Goal: Task Accomplishment & Management: Manage account settings

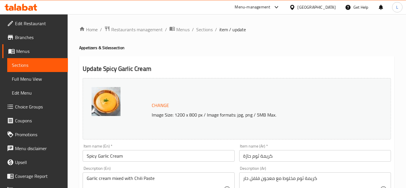
click at [23, 7] on icon at bounding box center [24, 7] width 5 height 7
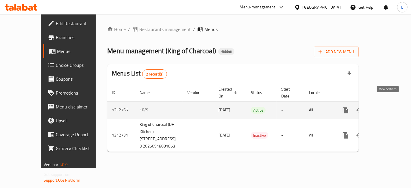
click at [388, 107] on icon "enhanced table" at bounding box center [387, 110] width 7 height 7
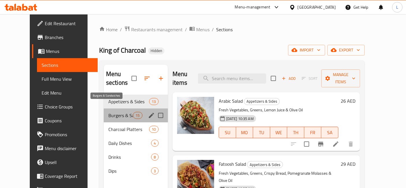
click at [111, 112] on span "Burgers & Sandwiches" at bounding box center [120, 115] width 25 height 7
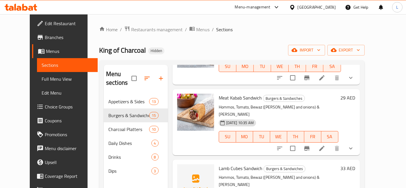
scroll to position [224, 0]
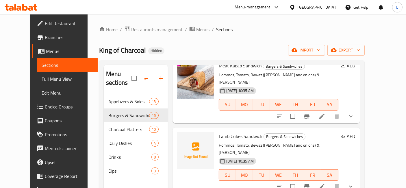
click at [324, 5] on div "[GEOGRAPHIC_DATA]" at bounding box center [317, 7] width 38 height 6
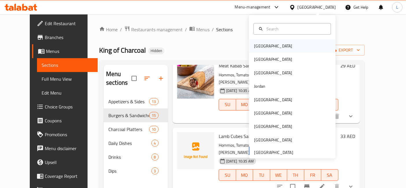
click at [257, 46] on div "[GEOGRAPHIC_DATA]" at bounding box center [273, 46] width 38 height 6
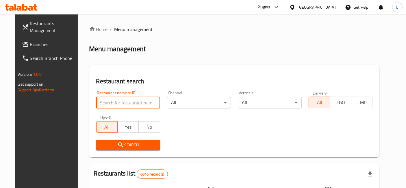
click at [98, 99] on input "search" at bounding box center [128, 103] width 64 height 12
type input "everyday"
click button "Search" at bounding box center [128, 145] width 64 height 11
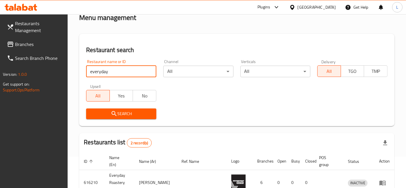
scroll to position [95, 0]
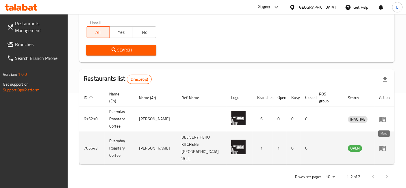
click at [382, 146] on icon "enhanced table" at bounding box center [382, 148] width 6 height 5
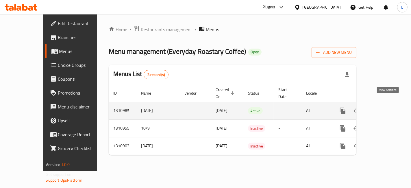
click at [388, 107] on icon "enhanced table" at bounding box center [384, 110] width 7 height 7
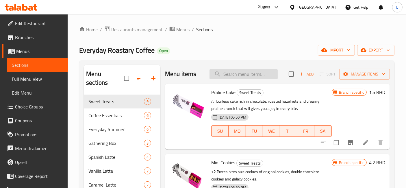
click at [237, 70] on input "search" at bounding box center [243, 74] width 68 height 10
paste input "Roasted Hazelnut Spanish Latte"
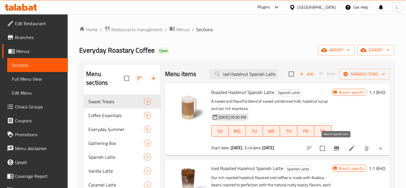
type input "Roasted Hazelnut Spanish Latte"
click at [336, 148] on icon "Branch-specific-item" at bounding box center [336, 148] width 5 height 5
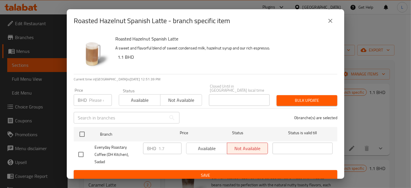
click at [144, 100] on span "Available" at bounding box center [139, 100] width 37 height 8
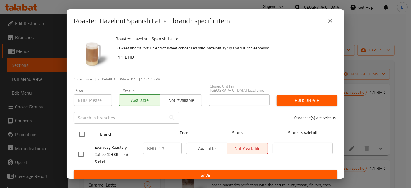
click at [83, 133] on input "checkbox" at bounding box center [82, 134] width 12 height 12
checkbox input "true"
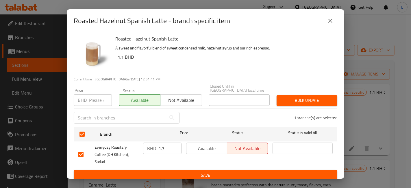
click at [167, 148] on input "1.7" at bounding box center [169, 148] width 23 height 12
type input "1.1"
click at [211, 172] on span "Save" at bounding box center [205, 175] width 254 height 7
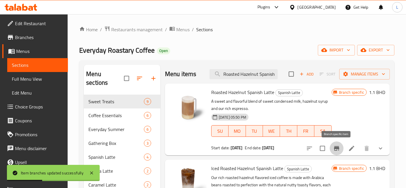
click at [337, 148] on icon "Branch-specific-item" at bounding box center [336, 148] width 5 height 5
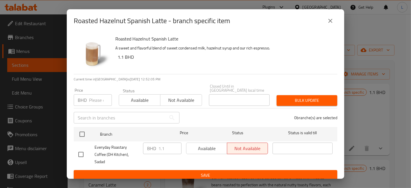
click at [209, 148] on div "Available Not available" at bounding box center [227, 148] width 82 height 12
click at [141, 100] on span "Available" at bounding box center [139, 100] width 37 height 8
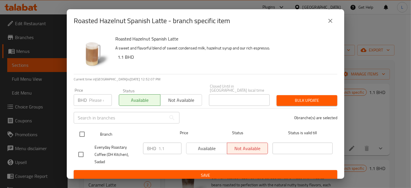
drag, startPoint x: 82, startPoint y: 132, endPoint x: 90, endPoint y: 135, distance: 8.2
click at [83, 133] on input "checkbox" at bounding box center [82, 134] width 12 height 12
checkbox input "true"
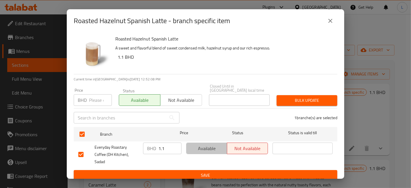
click at [217, 146] on span "Available" at bounding box center [207, 148] width 36 height 8
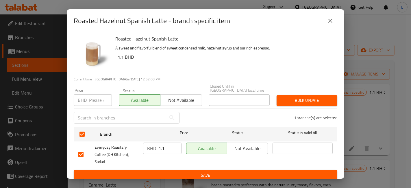
click at [216, 172] on span "Save" at bounding box center [205, 175] width 254 height 7
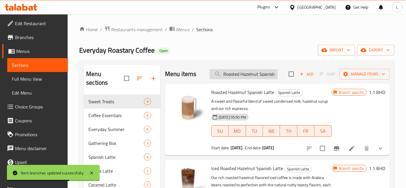
click at [225, 74] on input "Roasted Hazelnut Spanish Latte" at bounding box center [243, 74] width 68 height 10
paste input "Iced"
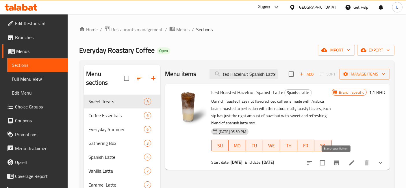
type input "Iced Roasted Hazelnut Spanish Latte"
click at [336, 164] on icon "Branch-specific-item" at bounding box center [336, 162] width 5 height 5
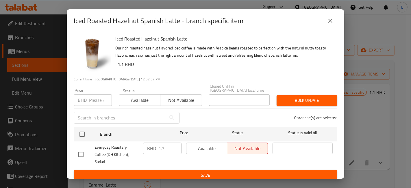
click at [141, 96] on span "Available" at bounding box center [139, 100] width 37 height 8
drag, startPoint x: 82, startPoint y: 134, endPoint x: 110, endPoint y: 141, distance: 28.9
click at [83, 134] on input "checkbox" at bounding box center [82, 134] width 12 height 12
checkbox input "true"
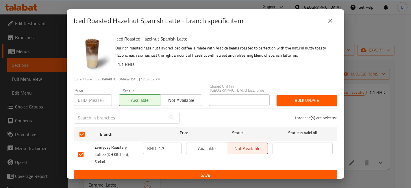
click at [168, 147] on input "1.7" at bounding box center [169, 148] width 23 height 12
type input "1.1"
click at [215, 149] on span "Available" at bounding box center [207, 148] width 36 height 8
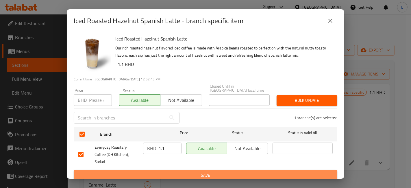
click at [209, 172] on span "Save" at bounding box center [205, 175] width 254 height 7
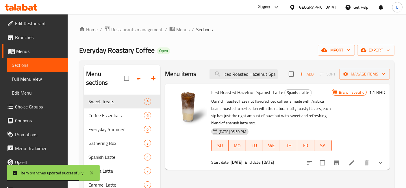
scroll to position [0, 19]
drag, startPoint x: 223, startPoint y: 73, endPoint x: 290, endPoint y: 71, distance: 67.6
click at [290, 71] on div "Menu items Iced Roasted Hazelnut Spanish Latte Add Sort Manage items" at bounding box center [277, 74] width 225 height 19
paste input "Caramel"
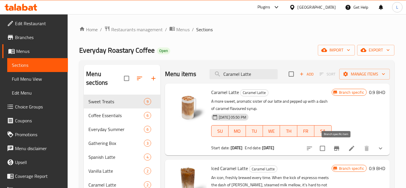
type input "Caramel Latte"
click at [335, 149] on icon "Branch-specific-item" at bounding box center [336, 148] width 7 height 7
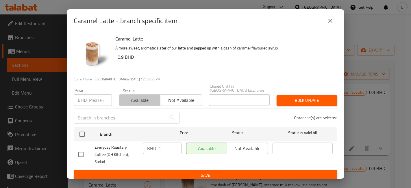
click at [141, 96] on span "Available" at bounding box center [139, 100] width 37 height 8
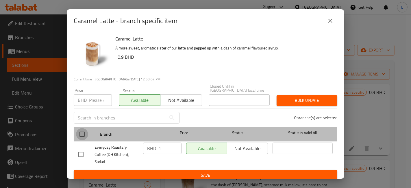
click at [80, 134] on input "checkbox" at bounding box center [82, 134] width 12 height 12
checkbox input "true"
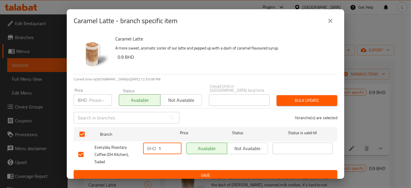
click at [167, 146] on input "1" at bounding box center [169, 148] width 23 height 12
type input ".9"
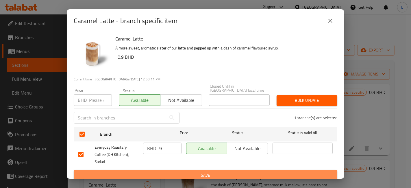
click at [173, 172] on span "Save" at bounding box center [205, 175] width 254 height 7
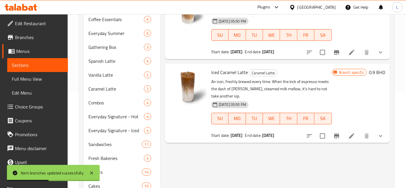
scroll to position [96, 0]
click at [333, 134] on icon "Branch-specific-item" at bounding box center [336, 135] width 7 height 7
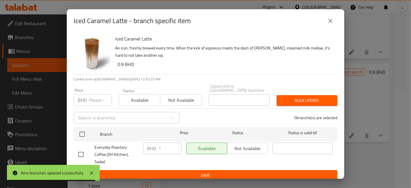
drag, startPoint x: 145, startPoint y: 101, endPoint x: 117, endPoint y: 114, distance: 30.9
click at [144, 101] on span "Available" at bounding box center [139, 100] width 37 height 8
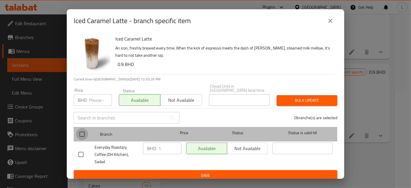
click at [84, 133] on input "checkbox" at bounding box center [82, 134] width 12 height 12
checkbox input "true"
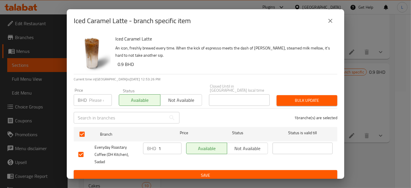
click at [164, 150] on input "1" at bounding box center [169, 148] width 23 height 12
type input ".9"
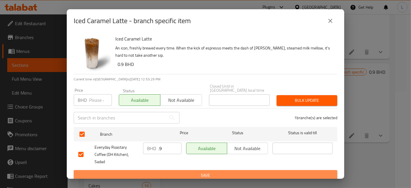
click at [175, 172] on span "Save" at bounding box center [205, 175] width 254 height 7
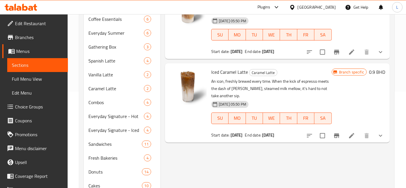
scroll to position [0, 0]
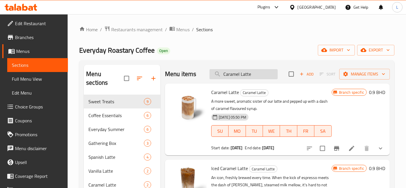
drag, startPoint x: 252, startPoint y: 74, endPoint x: 210, endPoint y: 75, distance: 42.2
click at [210, 75] on input "Caramel Latte" at bounding box center [243, 74] width 68 height 10
paste input "Toffee Nut"
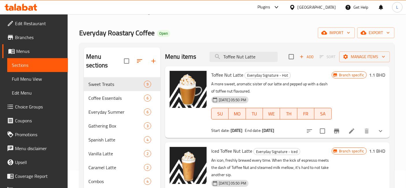
scroll to position [32, 0]
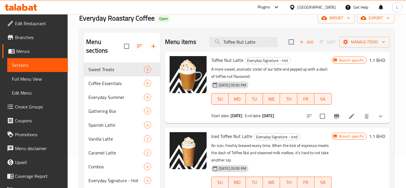
type input "Toffee Nut Latte"
click at [352, 116] on icon at bounding box center [351, 116] width 5 height 5
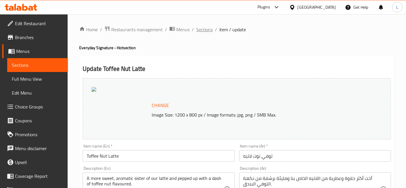
click at [205, 29] on span "Sections" at bounding box center [204, 29] width 16 height 7
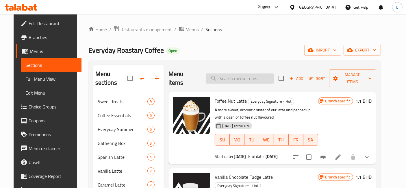
click at [244, 74] on input "search" at bounding box center [240, 78] width 68 height 10
paste input "Toffee Nut Latte"
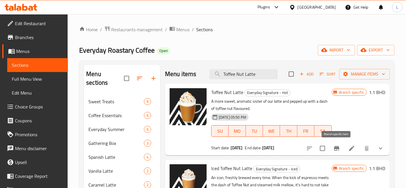
type input "Toffee Nut Latte"
click at [334, 150] on icon "Branch-specific-item" at bounding box center [336, 148] width 7 height 7
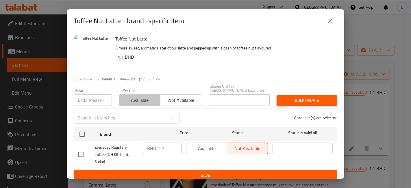
click at [133, 97] on span "Available" at bounding box center [139, 100] width 37 height 8
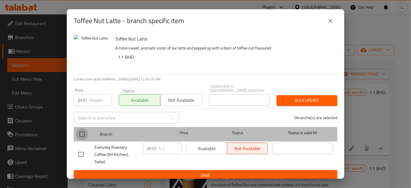
click at [81, 135] on input "checkbox" at bounding box center [82, 134] width 12 height 12
checkbox input "true"
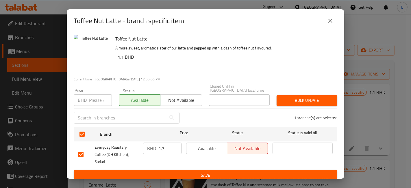
click at [207, 148] on span "Available" at bounding box center [207, 148] width 36 height 8
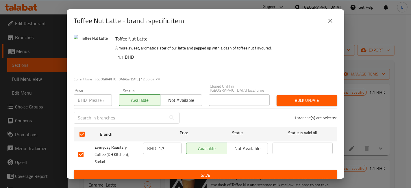
click at [164, 147] on input "1.7" at bounding box center [169, 148] width 23 height 12
type input "1.1"
click at [205, 172] on span "Save" at bounding box center [205, 175] width 254 height 7
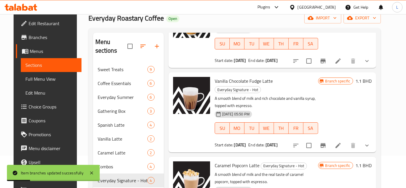
scroll to position [64, 0]
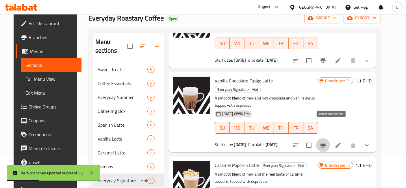
click at [326, 143] on icon "Branch-specific-item" at bounding box center [322, 145] width 5 height 5
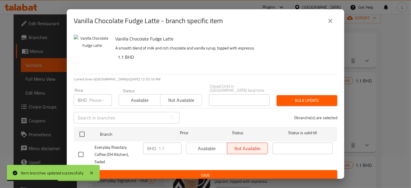
click at [135, 100] on span "Available" at bounding box center [139, 100] width 37 height 8
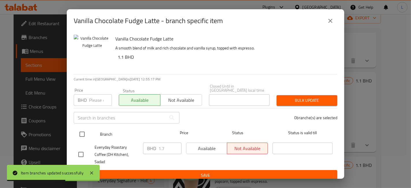
click at [85, 133] on input "checkbox" at bounding box center [82, 134] width 12 height 12
checkbox input "true"
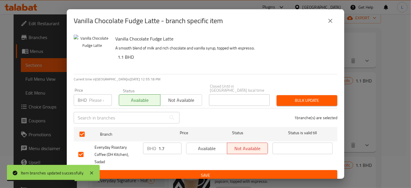
click at [167, 148] on input "1.7" at bounding box center [169, 148] width 23 height 12
type input "1.1"
click at [211, 150] on span "Available" at bounding box center [207, 148] width 36 height 8
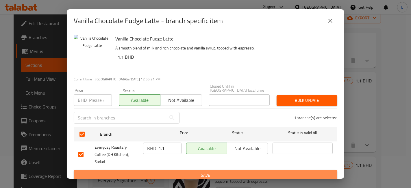
click at [206, 172] on span "Save" at bounding box center [205, 175] width 254 height 7
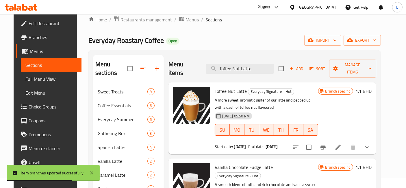
scroll to position [0, 0]
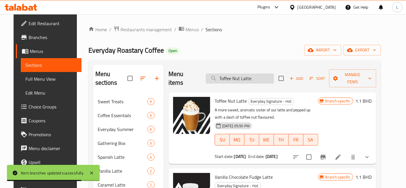
drag, startPoint x: 254, startPoint y: 75, endPoint x: 214, endPoint y: 74, distance: 39.6
click at [214, 74] on input "Toffee Nut Latte" at bounding box center [240, 78] width 68 height 10
paste input "Vanilla Chocolate Fudge"
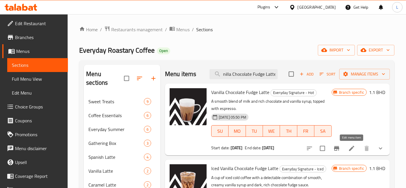
type input "Vanilla Chocolate Fudge Latte"
click at [352, 148] on icon at bounding box center [351, 148] width 5 height 5
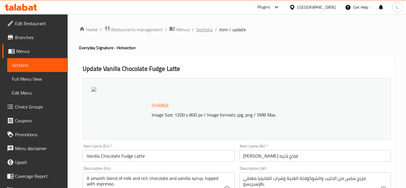
click at [199, 32] on span "Sections" at bounding box center [204, 29] width 16 height 7
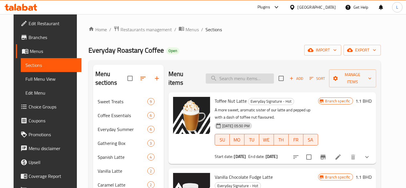
click at [265, 74] on input "search" at bounding box center [240, 78] width 68 height 10
paste input "Vanilla Chocolate Fudge Latte"
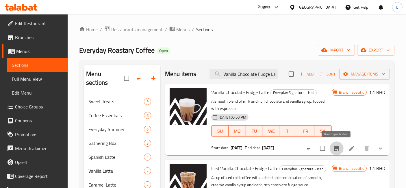
click at [337, 148] on icon "Branch-specific-item" at bounding box center [336, 148] width 5 height 5
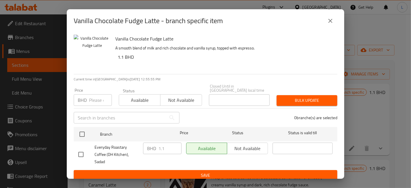
click at [331, 22] on icon "close" at bounding box center [330, 20] width 7 height 7
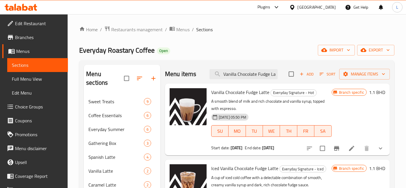
scroll to position [0, 5]
drag, startPoint x: 224, startPoint y: 73, endPoint x: 285, endPoint y: 75, distance: 61.6
click at [285, 75] on div "Menu items Vanilla Chocolate Fudge Latte Add Sort Manage items" at bounding box center [277, 74] width 225 height 19
paste input "Caramel Popcorn"
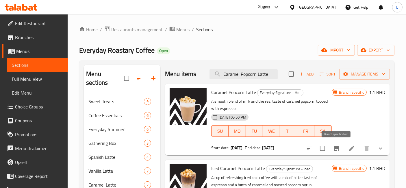
type input "Caramel Popcorn Latte"
click at [339, 148] on icon "Branch-specific-item" at bounding box center [336, 148] width 5 height 5
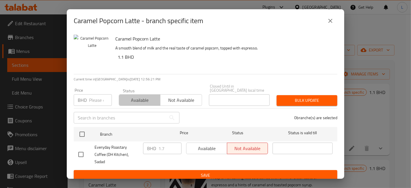
click at [133, 99] on span "Available" at bounding box center [139, 100] width 37 height 8
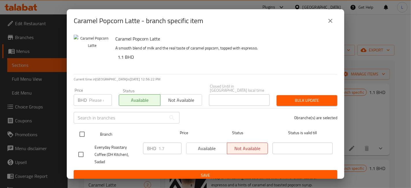
click at [83, 133] on input "checkbox" at bounding box center [82, 134] width 12 height 12
checkbox input "true"
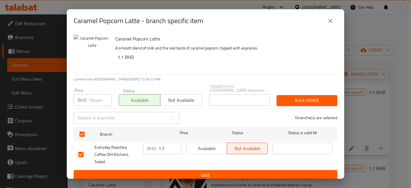
click at [165, 147] on input "1.7" at bounding box center [169, 148] width 23 height 12
type input "1.1"
drag, startPoint x: 203, startPoint y: 147, endPoint x: 200, endPoint y: 152, distance: 5.7
click at [202, 147] on span "Available" at bounding box center [207, 148] width 36 height 8
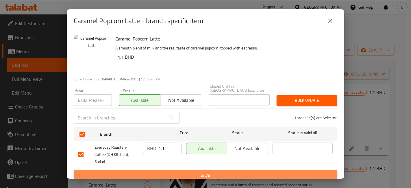
click at [196, 170] on button "Save" at bounding box center [205, 175] width 263 height 11
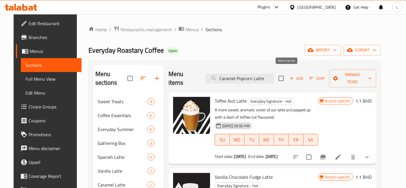
drag, startPoint x: 220, startPoint y: 73, endPoint x: 291, endPoint y: 75, distance: 71.4
click at [291, 75] on div "Menu items Caramel Popcorn Latte Add Sort Manage items" at bounding box center [272, 78] width 208 height 27
paste input "Hazelnut Brownie"
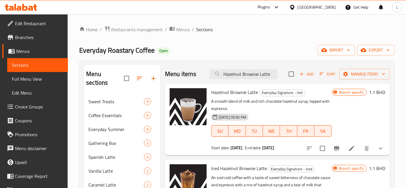
type input "Hazelnut Brownie Latte"
click at [340, 148] on icon "Branch-specific-item" at bounding box center [336, 148] width 7 height 7
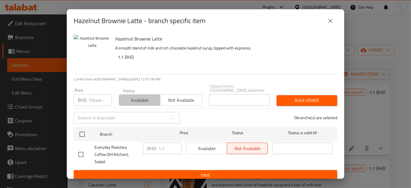
drag, startPoint x: 139, startPoint y: 98, endPoint x: 105, endPoint y: 118, distance: 39.5
click at [133, 101] on span "Available" at bounding box center [139, 100] width 37 height 8
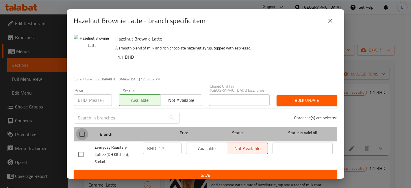
click at [83, 134] on input "checkbox" at bounding box center [82, 134] width 12 height 12
checkbox input "true"
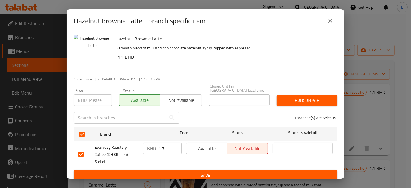
click at [164, 146] on input "1.7" at bounding box center [169, 148] width 23 height 12
type input "1.1"
click at [209, 147] on span "Available" at bounding box center [207, 148] width 36 height 8
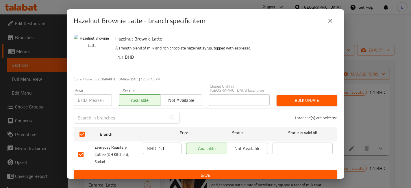
click at [205, 172] on span "Save" at bounding box center [205, 175] width 254 height 7
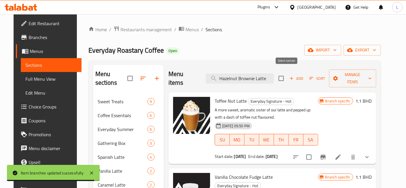
drag, startPoint x: 218, startPoint y: 72, endPoint x: 286, endPoint y: 68, distance: 68.0
click at [286, 68] on div "Menu items Hazelnut Brownie Latte Add Sort Manage items" at bounding box center [272, 78] width 208 height 27
paste input "Iced Vanilla Chocolate Fudg"
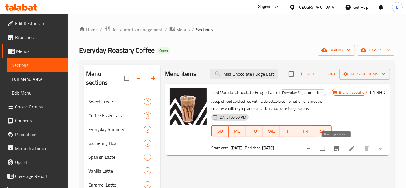
type input "Iced Vanilla Chocolate Fudge Latte"
click at [337, 146] on icon "Branch-specific-item" at bounding box center [336, 148] width 7 height 7
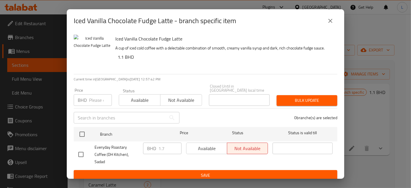
click at [145, 99] on span "Available" at bounding box center [139, 100] width 37 height 8
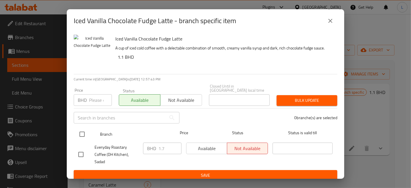
click at [81, 133] on input "checkbox" at bounding box center [82, 134] width 12 height 12
checkbox input "true"
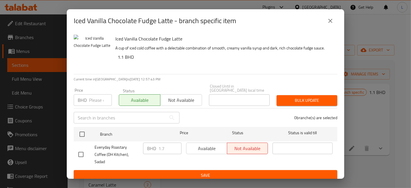
checkbox input "true"
click at [166, 148] on input "1.7" at bounding box center [169, 148] width 23 height 12
type input "1.1"
click at [210, 148] on span "Available" at bounding box center [207, 148] width 36 height 8
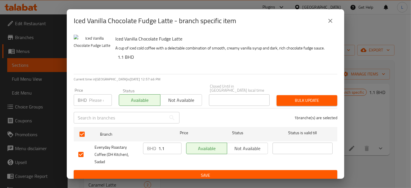
click at [201, 172] on span "Save" at bounding box center [205, 175] width 254 height 7
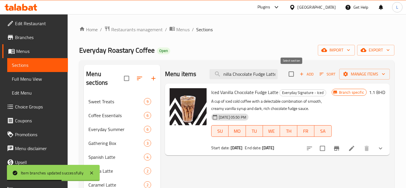
drag, startPoint x: 221, startPoint y: 75, endPoint x: 292, endPoint y: 74, distance: 71.1
click at [292, 74] on div "Menu items Iced Vanilla Chocolate Fudge Latte Add Sort Manage items" at bounding box center [277, 74] width 225 height 19
paste input "Caramel Popcorn"
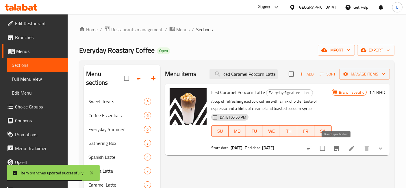
type input "Iced Caramel Popcorn Latte"
click at [337, 147] on icon "Branch-specific-item" at bounding box center [336, 148] width 5 height 5
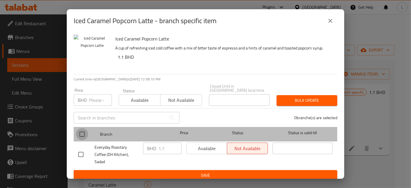
click at [83, 133] on input "checkbox" at bounding box center [82, 134] width 12 height 12
checkbox input "true"
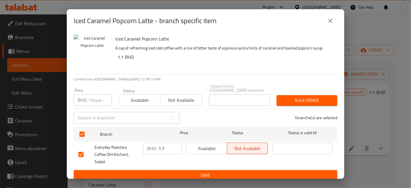
click at [127, 100] on span "Available" at bounding box center [139, 100] width 37 height 8
click at [166, 146] on input "1.7" at bounding box center [169, 148] width 23 height 12
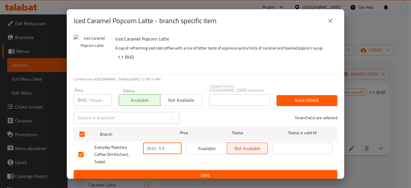
type input "1.1"
drag, startPoint x: 213, startPoint y: 146, endPoint x: 212, endPoint y: 159, distance: 13.1
click at [213, 146] on span "Available" at bounding box center [207, 148] width 36 height 8
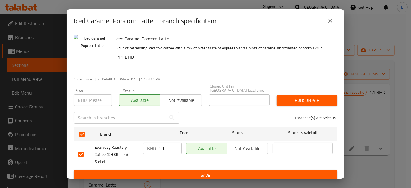
click at [208, 172] on span "Save" at bounding box center [205, 175] width 254 height 7
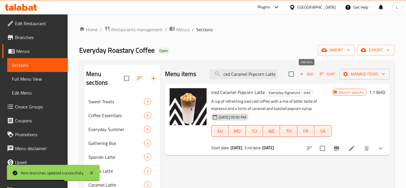
drag, startPoint x: 223, startPoint y: 74, endPoint x: 304, endPoint y: 70, distance: 81.8
click at [304, 70] on div "Menu items Iced Caramel Popcorn Latte Add Sort Manage items" at bounding box center [277, 74] width 225 height 19
paste input "Hazelnut Brownie"
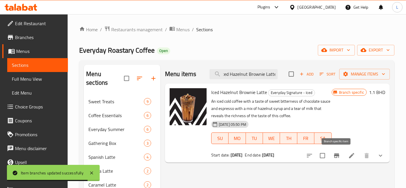
type input "Iced Hazelnut Brownie Latte"
click at [338, 157] on icon "Branch-specific-item" at bounding box center [336, 155] width 7 height 7
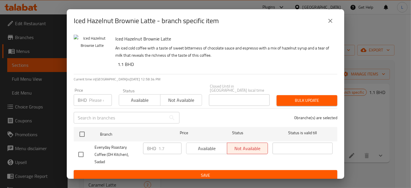
click at [144, 103] on span "Available" at bounding box center [139, 100] width 37 height 8
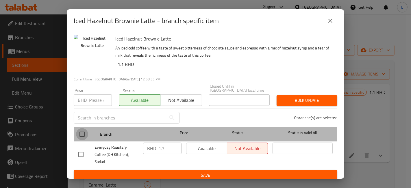
drag, startPoint x: 83, startPoint y: 133, endPoint x: 133, endPoint y: 143, distance: 51.5
click at [86, 134] on input "checkbox" at bounding box center [82, 134] width 12 height 12
checkbox input "true"
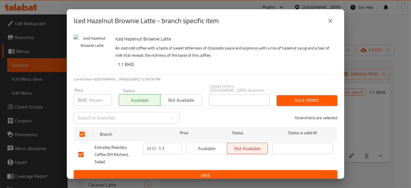
click at [163, 147] on input "1.7" at bounding box center [169, 148] width 23 height 12
type input "1.1"
click at [210, 150] on span "Available" at bounding box center [207, 148] width 36 height 8
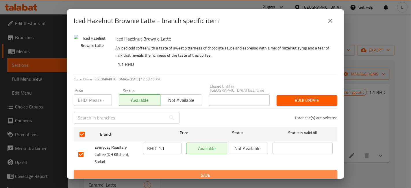
click at [209, 172] on span "Save" at bounding box center [205, 175] width 254 height 7
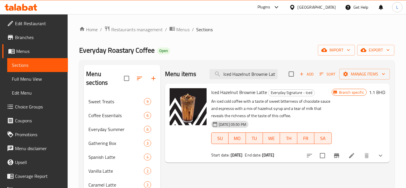
scroll to position [0, 3]
drag, startPoint x: 220, startPoint y: 74, endPoint x: 305, endPoint y: 70, distance: 85.0
click at [305, 70] on div "Menu items Iced Hazelnut Brownie Latte Add Sort Manage items" at bounding box center [277, 74] width 225 height 19
paste input "Vanilla"
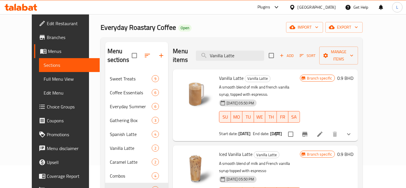
scroll to position [64, 0]
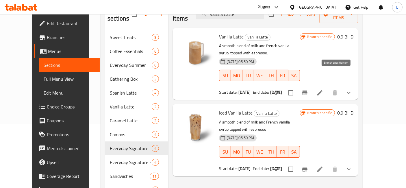
type input "Vanilla Latte"
click at [307, 90] on icon "Branch-specific-item" at bounding box center [304, 92] width 5 height 5
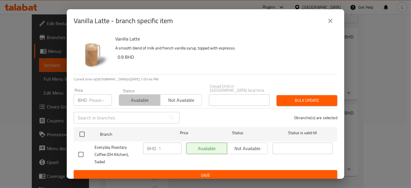
click at [148, 96] on span "Available" at bounding box center [139, 100] width 37 height 8
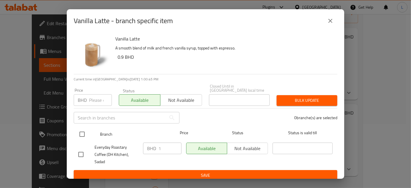
click at [82, 134] on input "checkbox" at bounding box center [82, 134] width 12 height 12
checkbox input "true"
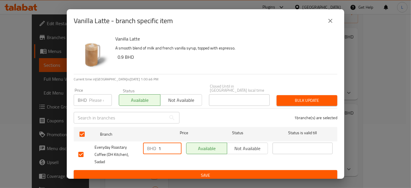
click at [162, 148] on input "1" at bounding box center [169, 148] width 23 height 12
type input ".9"
click at [177, 172] on span "Save" at bounding box center [205, 175] width 254 height 7
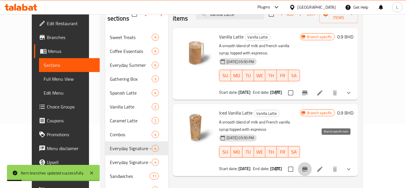
click at [307, 167] on icon "Branch-specific-item" at bounding box center [304, 169] width 5 height 5
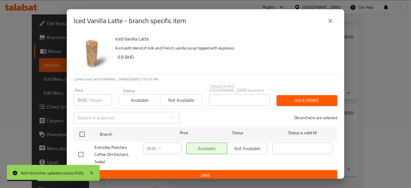
drag, startPoint x: 141, startPoint y: 96, endPoint x: 90, endPoint y: 122, distance: 57.2
click at [140, 96] on span "Available" at bounding box center [139, 100] width 37 height 8
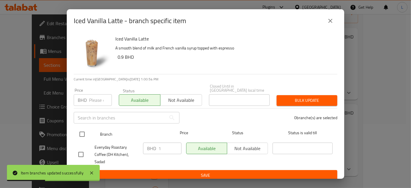
click at [84, 133] on input "checkbox" at bounding box center [82, 134] width 12 height 12
checkbox input "true"
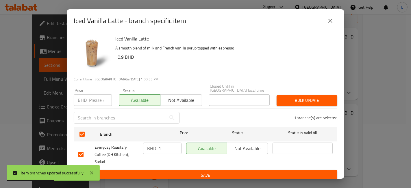
click at [162, 148] on input "1" at bounding box center [169, 148] width 23 height 12
type input ".9"
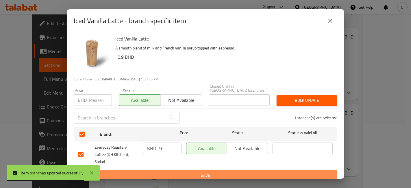
click at [170, 172] on span "Save" at bounding box center [205, 175] width 254 height 7
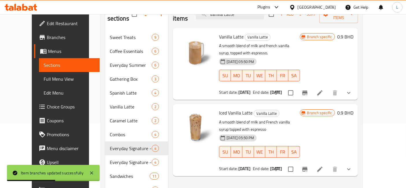
scroll to position [0, 0]
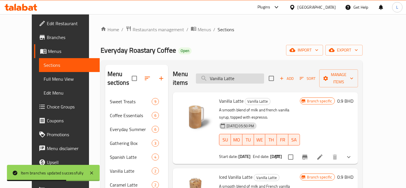
drag, startPoint x: 248, startPoint y: 75, endPoint x: 215, endPoint y: 73, distance: 33.9
click at [216, 73] on input "Vanilla Latte" at bounding box center [230, 78] width 68 height 10
paste input "Americano"
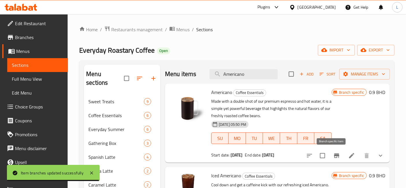
type input "Americano"
click at [333, 156] on icon "Branch-specific-item" at bounding box center [336, 155] width 7 height 7
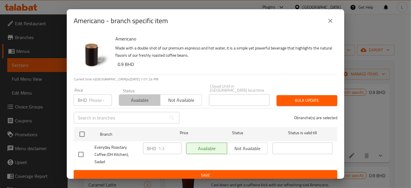
click at [140, 96] on span "Available" at bounding box center [139, 100] width 37 height 8
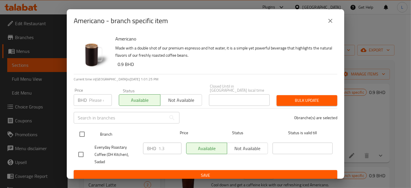
click at [81, 134] on input "checkbox" at bounding box center [82, 134] width 12 height 12
checkbox input "true"
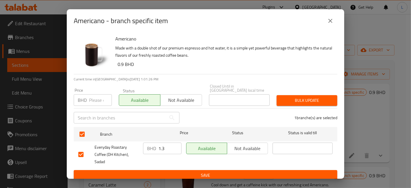
click at [165, 147] on input "1.3" at bounding box center [169, 148] width 23 height 12
type input "1"
type input ".9"
click at [172, 172] on span "Save" at bounding box center [205, 175] width 254 height 7
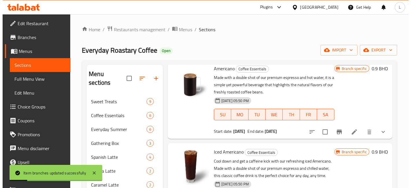
scroll to position [64, 0]
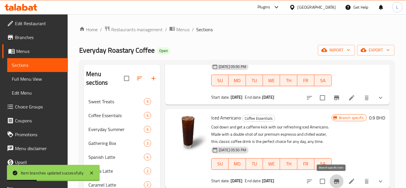
click at [334, 181] on icon "Branch-specific-item" at bounding box center [336, 181] width 5 height 5
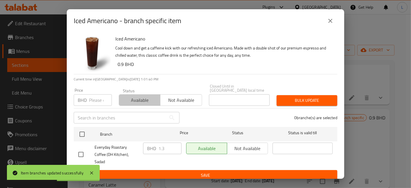
click at [134, 101] on span "Available" at bounding box center [139, 100] width 37 height 8
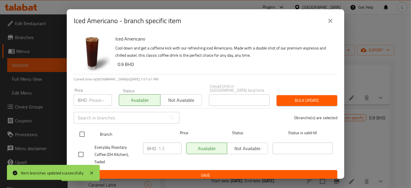
click at [81, 133] on input "checkbox" at bounding box center [82, 134] width 12 height 12
checkbox input "true"
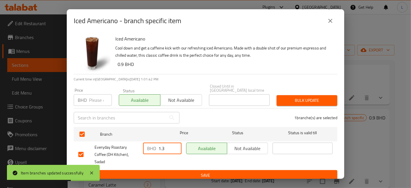
click at [168, 148] on input "1.3" at bounding box center [169, 148] width 23 height 12
type input "1"
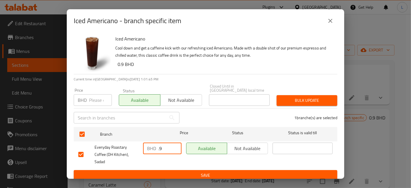
type input ".9"
click at [181, 172] on span "Save" at bounding box center [205, 175] width 254 height 7
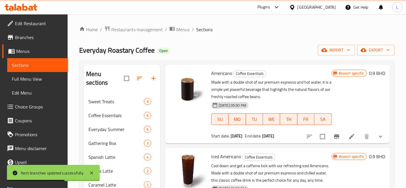
scroll to position [0, 0]
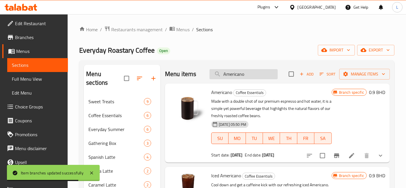
drag, startPoint x: 246, startPoint y: 70, endPoint x: 210, endPoint y: 73, distance: 36.2
click at [210, 73] on input "Americano" at bounding box center [243, 74] width 68 height 10
paste input "Latte"
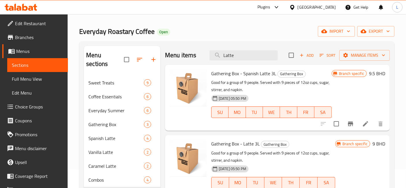
scroll to position [10, 0]
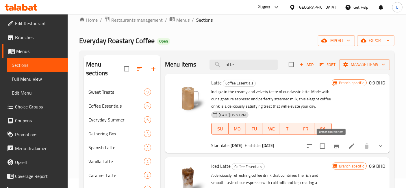
type input "Latte"
click at [334, 146] on icon "Branch-specific-item" at bounding box center [336, 146] width 5 height 5
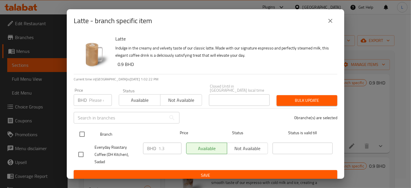
click at [79, 132] on input "checkbox" at bounding box center [82, 134] width 12 height 12
checkbox input "true"
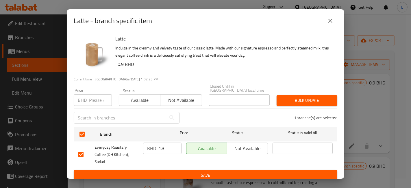
click at [152, 94] on div "Available Not available" at bounding box center [160, 96] width 83 height 17
click at [150, 99] on span "Available" at bounding box center [139, 100] width 37 height 8
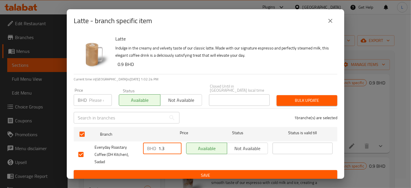
click at [168, 148] on input "1.3" at bounding box center [169, 148] width 23 height 12
type input "1"
type input ".9"
click at [245, 172] on span "Save" at bounding box center [205, 175] width 254 height 7
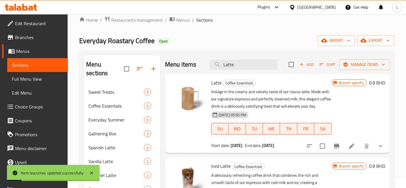
scroll to position [64, 0]
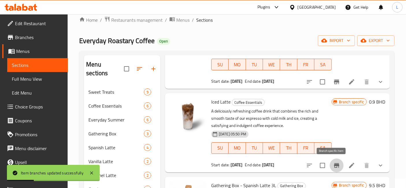
click at [334, 165] on icon "Branch-specific-item" at bounding box center [336, 165] width 5 height 5
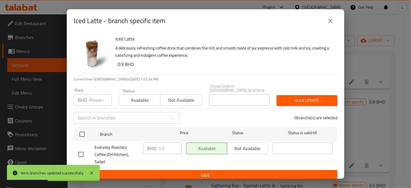
click at [145, 101] on span "Available" at bounding box center [139, 100] width 37 height 8
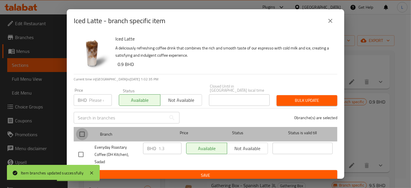
click at [83, 134] on input "checkbox" at bounding box center [82, 134] width 12 height 12
checkbox input "true"
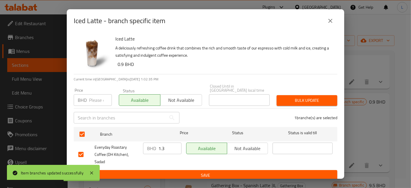
click at [163, 147] on input "1.3" at bounding box center [169, 148] width 23 height 12
click at [165, 149] on input "1.3" at bounding box center [169, 148] width 23 height 12
type input "1"
type input ".9"
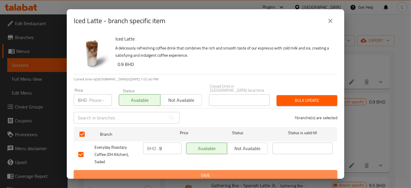
click at [181, 172] on span "Save" at bounding box center [205, 175] width 254 height 7
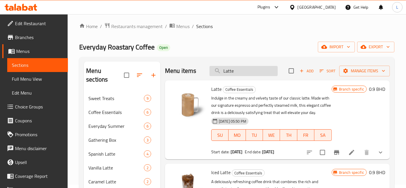
scroll to position [0, 0]
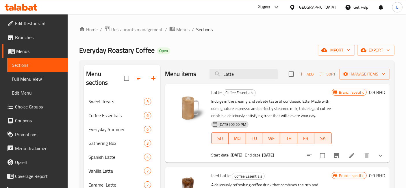
drag, startPoint x: 233, startPoint y: 75, endPoint x: 202, endPoint y: 75, distance: 31.2
click at [202, 75] on div "Menu items Latte Add Sort Manage items" at bounding box center [277, 74] width 225 height 19
paste input "Cappuccino"
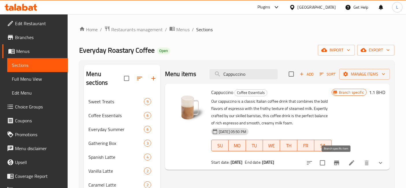
type input "Cappuccino"
click at [338, 162] on icon "Branch-specific-item" at bounding box center [336, 162] width 5 height 5
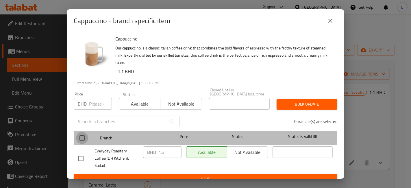
click at [83, 136] on input "checkbox" at bounding box center [82, 138] width 12 height 12
checkbox input "true"
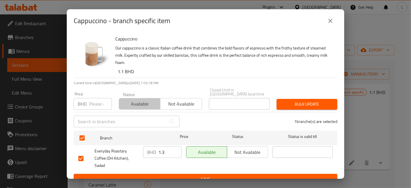
click at [144, 101] on span "Available" at bounding box center [139, 104] width 37 height 8
click at [164, 150] on input "1.3" at bounding box center [169, 152] width 23 height 12
type input "1.1"
click at [186, 175] on span "Save" at bounding box center [205, 178] width 254 height 7
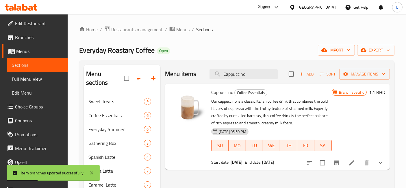
drag, startPoint x: 255, startPoint y: 73, endPoint x: 199, endPoint y: 73, distance: 56.0
click at [200, 74] on div "Menu items Cappuccino Add Sort Manage items" at bounding box center [277, 74] width 225 height 19
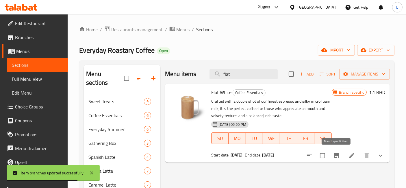
type input "flat"
click at [338, 156] on icon "Branch-specific-item" at bounding box center [336, 155] width 7 height 7
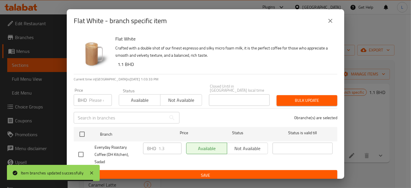
drag, startPoint x: 139, startPoint y: 101, endPoint x: 97, endPoint y: 120, distance: 46.0
click at [136, 103] on span "Available" at bounding box center [139, 100] width 37 height 8
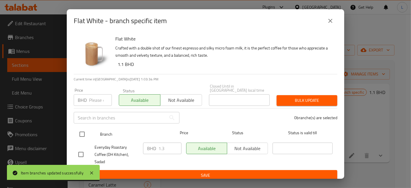
click at [84, 131] on input "checkbox" at bounding box center [82, 134] width 12 height 12
checkbox input "true"
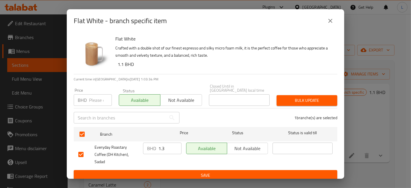
click at [163, 146] on input "1.3" at bounding box center [169, 148] width 23 height 12
type input "1.1"
click at [196, 172] on span "Save" at bounding box center [205, 175] width 254 height 7
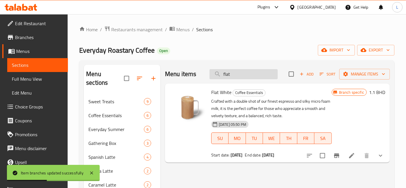
drag, startPoint x: 237, startPoint y: 75, endPoint x: 219, endPoint y: 74, distance: 18.3
click at [219, 74] on input "flat" at bounding box center [243, 74] width 68 height 10
paste input "Passion Fruit Cooler"
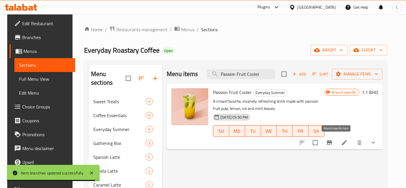
type input "Passion Fruit Cooler"
click at [332, 142] on icon "Branch-specific-item" at bounding box center [329, 142] width 5 height 5
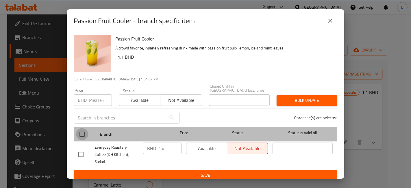
drag, startPoint x: 84, startPoint y: 134, endPoint x: 145, endPoint y: 107, distance: 67.2
click at [84, 134] on input "checkbox" at bounding box center [82, 134] width 12 height 12
checkbox input "true"
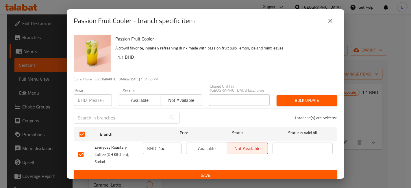
click at [155, 99] on span "Available" at bounding box center [139, 100] width 37 height 8
click at [215, 149] on span "Available" at bounding box center [207, 148] width 36 height 8
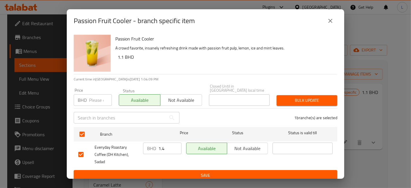
drag, startPoint x: 165, startPoint y: 148, endPoint x: 168, endPoint y: 148, distance: 2.9
click at [165, 148] on input "1.4" at bounding box center [169, 148] width 23 height 12
type input "1.1"
click at [183, 172] on span "Save" at bounding box center [205, 175] width 254 height 7
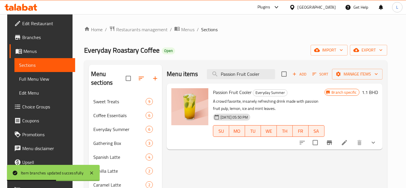
drag, startPoint x: 266, startPoint y: 73, endPoint x: 204, endPoint y: 75, distance: 62.4
click at [204, 75] on div "Menu items Passion Fruit Cooler Add Sort Manage items" at bounding box center [275, 74] width 216 height 19
paste input "Berry Lime Mojito"
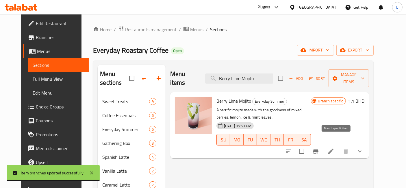
type input "Berry Lime Mojito"
click at [319, 148] on icon "Branch-specific-item" at bounding box center [315, 151] width 7 height 7
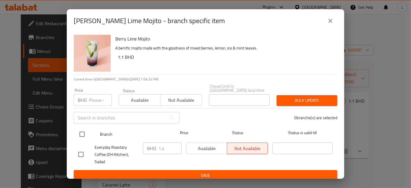
drag, startPoint x: 216, startPoint y: 148, endPoint x: 182, endPoint y: 133, distance: 37.3
click at [207, 146] on div "Available Not available" at bounding box center [227, 148] width 82 height 12
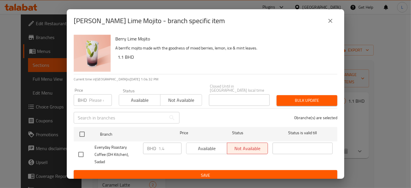
click at [144, 98] on span "Available" at bounding box center [139, 100] width 37 height 8
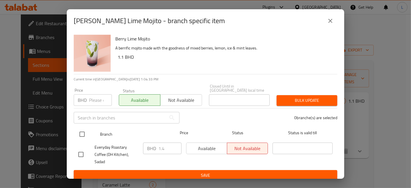
click at [81, 133] on input "checkbox" at bounding box center [82, 134] width 12 height 12
checkbox input "true"
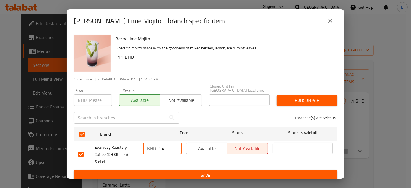
click at [166, 148] on input "1.4" at bounding box center [169, 148] width 23 height 12
type input "1.1"
click at [205, 146] on span "Available" at bounding box center [207, 148] width 36 height 8
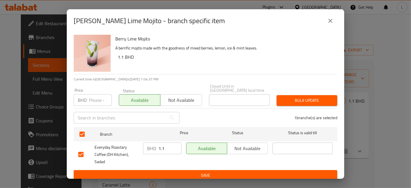
click at [200, 172] on span "Save" at bounding box center [205, 175] width 254 height 7
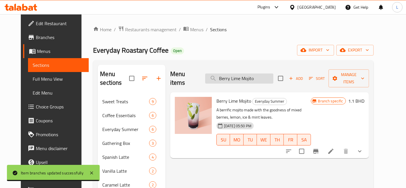
drag, startPoint x: 260, startPoint y: 74, endPoint x: 213, endPoint y: 74, distance: 46.8
click at [213, 74] on input "Berry Lime Mojito" at bounding box center [239, 78] width 68 height 10
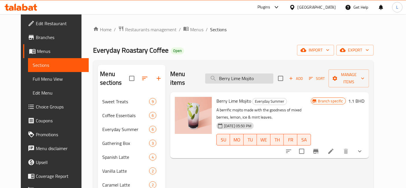
paste input "Yuzu Iced Tea"
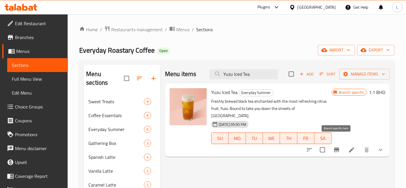
type input "Yuzu Iced Tea"
click at [334, 147] on icon "Branch-specific-item" at bounding box center [336, 149] width 5 height 5
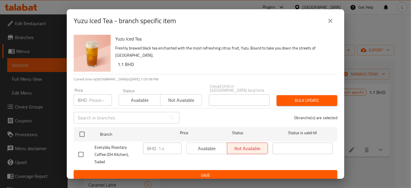
click at [144, 100] on span "Available" at bounding box center [139, 100] width 37 height 8
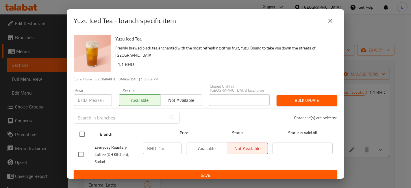
drag, startPoint x: 83, startPoint y: 134, endPoint x: 90, endPoint y: 134, distance: 6.7
click at [86, 134] on input "checkbox" at bounding box center [82, 134] width 12 height 12
checkbox input "true"
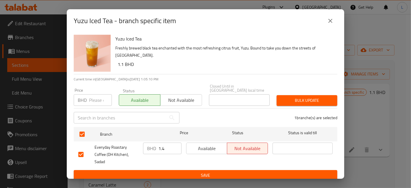
click at [166, 148] on input "1.4" at bounding box center [169, 148] width 23 height 12
type input "1.1"
drag, startPoint x: 203, startPoint y: 148, endPoint x: 203, endPoint y: 158, distance: 10.1
click at [203, 149] on span "Available" at bounding box center [207, 148] width 36 height 8
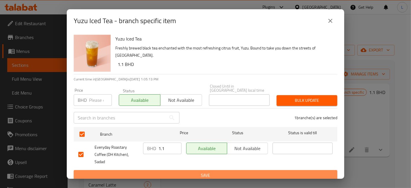
click at [202, 172] on span "Save" at bounding box center [205, 175] width 254 height 7
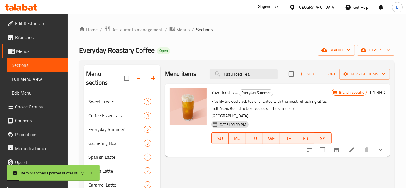
drag, startPoint x: 252, startPoint y: 72, endPoint x: 201, endPoint y: 72, distance: 50.3
click at [203, 73] on div "Menu items Yuzu Iced Tea Add Sort Manage items" at bounding box center [277, 74] width 225 height 19
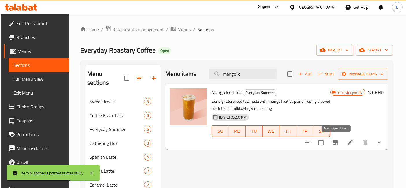
type input "mango ic"
click at [338, 142] on icon "Branch-specific-item" at bounding box center [334, 142] width 5 height 5
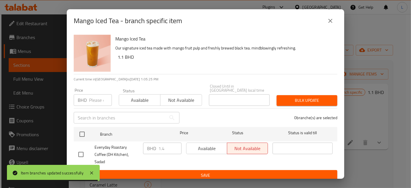
drag, startPoint x: 143, startPoint y: 94, endPoint x: 140, endPoint y: 100, distance: 6.7
click at [143, 94] on button "Available" at bounding box center [140, 100] width 42 height 12
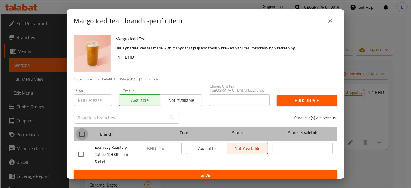
click at [85, 133] on input "checkbox" at bounding box center [82, 134] width 12 height 12
checkbox input "true"
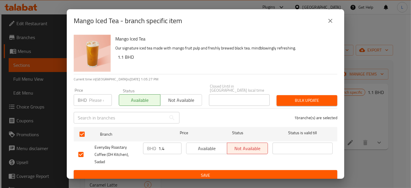
click at [209, 148] on span "Available" at bounding box center [207, 148] width 36 height 8
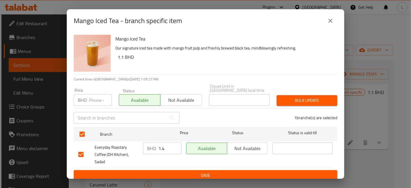
click at [165, 148] on input "1.4" at bounding box center [169, 148] width 23 height 12
type input "1.1"
click at [213, 172] on span "Save" at bounding box center [205, 175] width 254 height 7
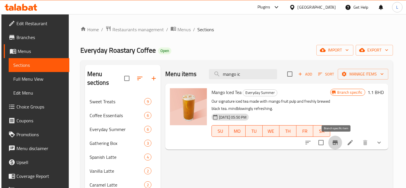
click at [333, 144] on icon "Branch-specific-item" at bounding box center [335, 142] width 7 height 7
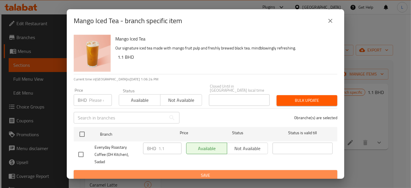
click at [219, 172] on span "Save" at bounding box center [205, 175] width 254 height 7
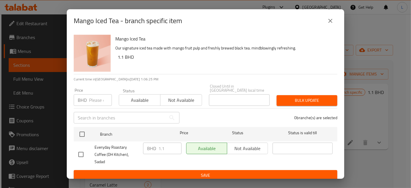
click at [332, 24] on icon "close" at bounding box center [330, 20] width 7 height 7
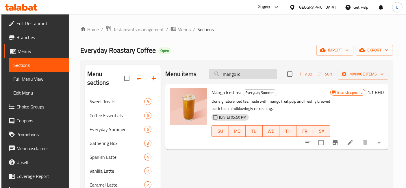
drag, startPoint x: 242, startPoint y: 75, endPoint x: 212, endPoint y: 75, distance: 29.8
click at [212, 75] on input "mango ic" at bounding box center [243, 74] width 68 height 10
paste input "Berry Punch Iced Tea"
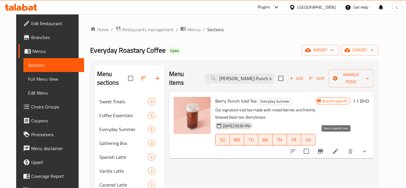
type input "[PERSON_NAME] Punch Iced"
click at [323, 149] on icon "Branch-specific-item" at bounding box center [320, 151] width 5 height 5
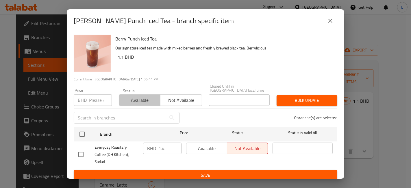
click at [139, 100] on span "Available" at bounding box center [139, 100] width 37 height 8
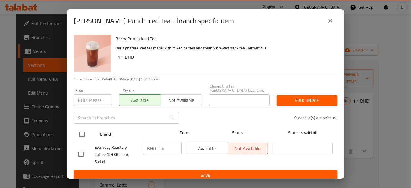
click at [81, 134] on input "checkbox" at bounding box center [82, 134] width 12 height 12
checkbox input "true"
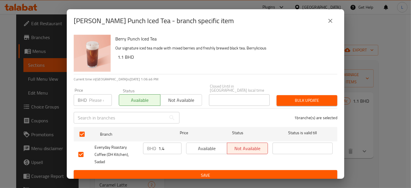
click at [165, 147] on input "1.4" at bounding box center [169, 148] width 23 height 12
type input "1.1"
click at [204, 142] on div "Available Not available" at bounding box center [227, 154] width 86 height 29
click at [208, 150] on span "Available" at bounding box center [207, 148] width 36 height 8
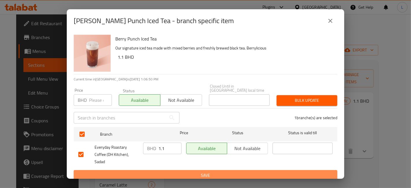
click at [206, 172] on span "Save" at bounding box center [205, 175] width 254 height 7
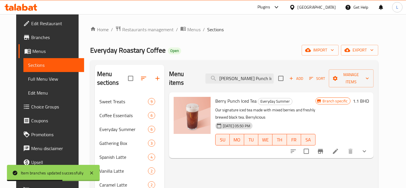
drag, startPoint x: 258, startPoint y: 73, endPoint x: 207, endPoint y: 75, distance: 50.9
click at [207, 75] on div "Menu items [PERSON_NAME] Punch Iced Add Sort Manage items" at bounding box center [271, 78] width 205 height 27
paste input "Classic [PERSON_NAME]"
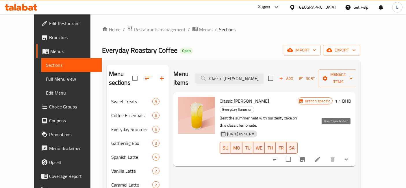
type input "Classic [PERSON_NAME]"
click at [305, 157] on icon "Branch-specific-item" at bounding box center [302, 159] width 5 height 5
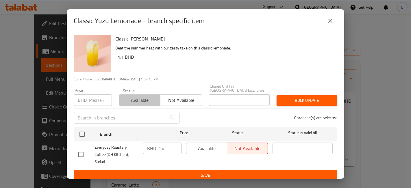
click at [149, 99] on span "Available" at bounding box center [139, 100] width 37 height 8
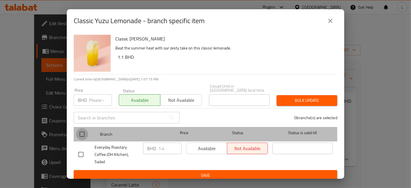
click at [80, 136] on input "checkbox" at bounding box center [82, 134] width 12 height 12
checkbox input "true"
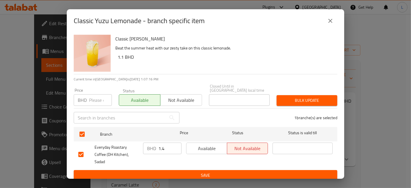
click at [213, 146] on span "Available" at bounding box center [207, 148] width 36 height 8
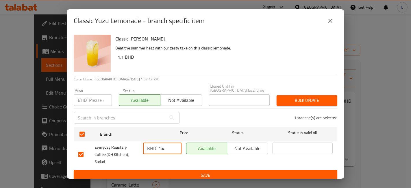
click at [167, 148] on input "1.4" at bounding box center [169, 148] width 23 height 12
type input "1.1"
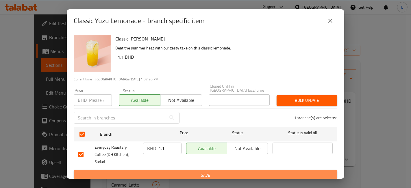
click at [214, 172] on span "Save" at bounding box center [205, 175] width 254 height 7
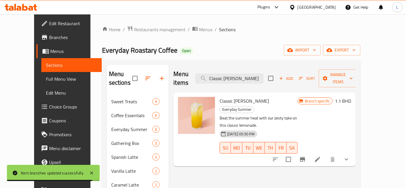
drag, startPoint x: 268, startPoint y: 74, endPoint x: 206, endPoint y: 72, distance: 61.5
click at [207, 73] on div "Menu items Classic Yuzu Lemonade Add Sort Manage items" at bounding box center [264, 78] width 182 height 27
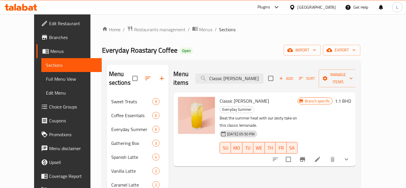
paste input "Hot Chocolate"
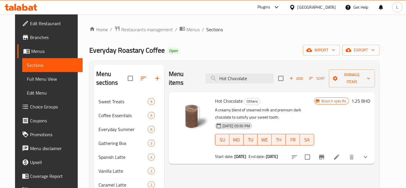
type input "Hot Chocolate"
click at [324, 155] on icon "Branch-specific-item" at bounding box center [321, 157] width 5 height 5
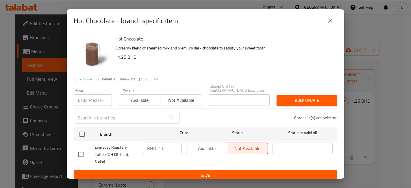
click at [135, 98] on span "Available" at bounding box center [139, 100] width 37 height 8
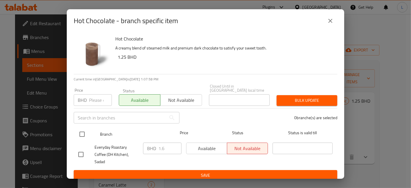
click at [82, 133] on input "checkbox" at bounding box center [82, 134] width 12 height 12
checkbox input "true"
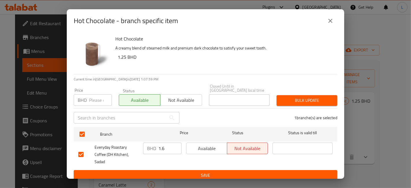
click at [212, 146] on span "Available" at bounding box center [207, 148] width 36 height 8
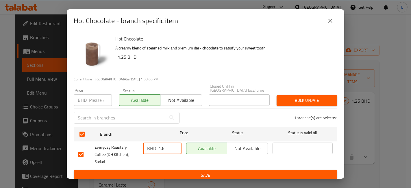
drag, startPoint x: 162, startPoint y: 148, endPoint x: 166, endPoint y: 148, distance: 3.9
click at [162, 148] on input "1.6" at bounding box center [169, 148] width 23 height 12
click at [167, 147] on input "1.6" at bounding box center [169, 148] width 23 height 12
type input "1.25"
click at [193, 172] on span "Save" at bounding box center [205, 175] width 254 height 7
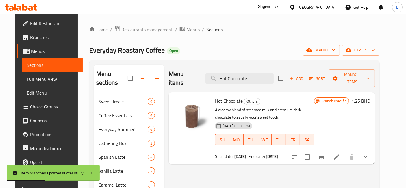
drag, startPoint x: 254, startPoint y: 73, endPoint x: 204, endPoint y: 75, distance: 50.6
click at [204, 75] on div "Menu items Hot Chocolate Add Sort Manage items" at bounding box center [272, 78] width 206 height 27
paste input "English Breakfast Tea"
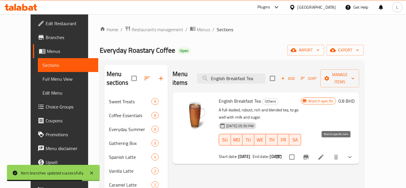
type input "English Breakfast Tea"
click at [309, 153] on icon "Branch-specific-item" at bounding box center [305, 156] width 7 height 7
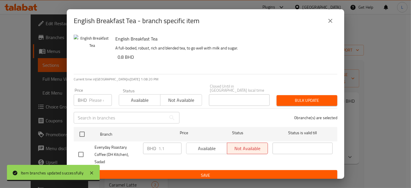
drag, startPoint x: 147, startPoint y: 99, endPoint x: 146, endPoint y: 102, distance: 3.4
click at [146, 102] on span "Available" at bounding box center [139, 100] width 37 height 8
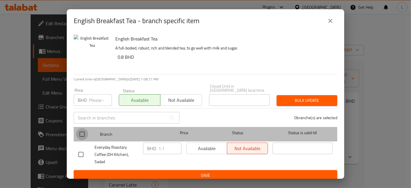
click at [83, 132] on input "checkbox" at bounding box center [82, 134] width 12 height 12
checkbox input "true"
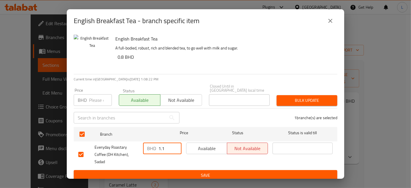
click at [165, 147] on input "1.1" at bounding box center [169, 148] width 23 height 12
type input "1"
type input ".8"
click at [211, 145] on span "Available" at bounding box center [207, 148] width 36 height 8
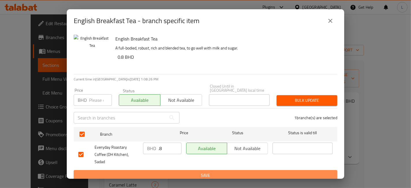
click at [205, 172] on span "Save" at bounding box center [205, 175] width 254 height 7
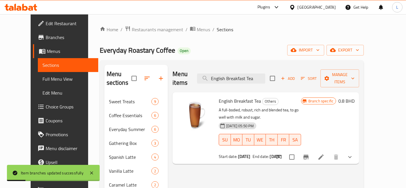
drag, startPoint x: 268, startPoint y: 73, endPoint x: 203, endPoint y: 73, distance: 65.6
click at [203, 73] on div "Menu items English Breakfast Tea Add Sort Manage items" at bounding box center [265, 78] width 187 height 27
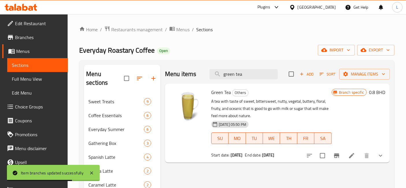
type input "green tea"
click at [337, 154] on icon "Branch-specific-item" at bounding box center [336, 155] width 5 height 5
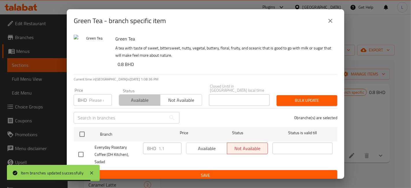
click at [138, 103] on span "Available" at bounding box center [139, 100] width 37 height 8
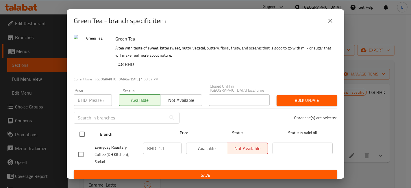
click at [82, 133] on input "checkbox" at bounding box center [82, 134] width 12 height 12
checkbox input "true"
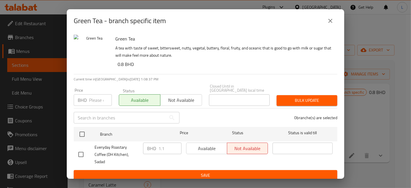
checkbox input "true"
click at [167, 146] on input "1.1" at bounding box center [169, 148] width 23 height 12
type input "1"
type input ".8"
click at [197, 149] on span "Available" at bounding box center [207, 148] width 36 height 8
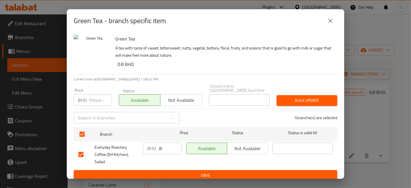
click at [196, 172] on span "Save" at bounding box center [205, 175] width 254 height 7
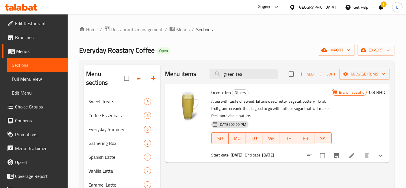
click at [25, 5] on icon at bounding box center [21, 7] width 33 height 7
